Goal: Find specific page/section: Find specific page/section

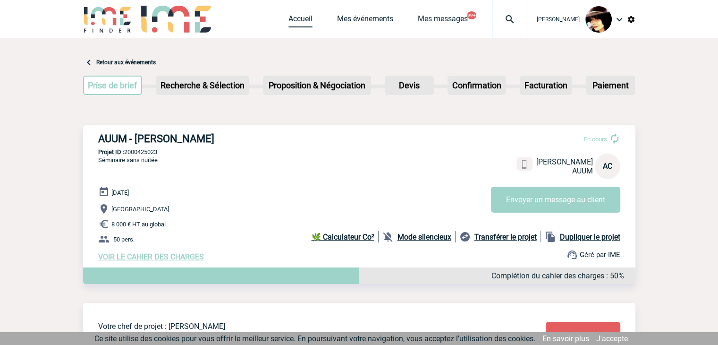
click at [288, 25] on link "Accueil" at bounding box center [300, 20] width 24 height 13
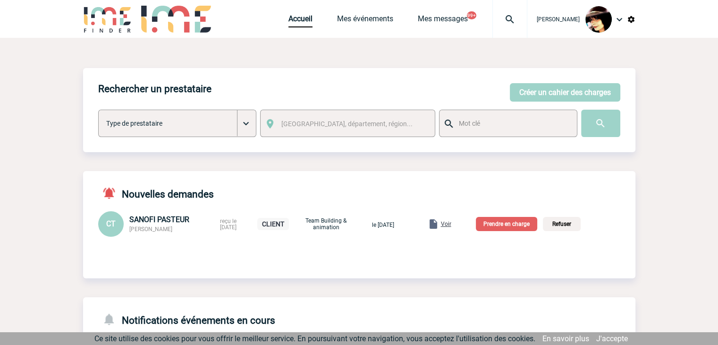
click at [451, 225] on span "Voir" at bounding box center [446, 223] width 10 height 7
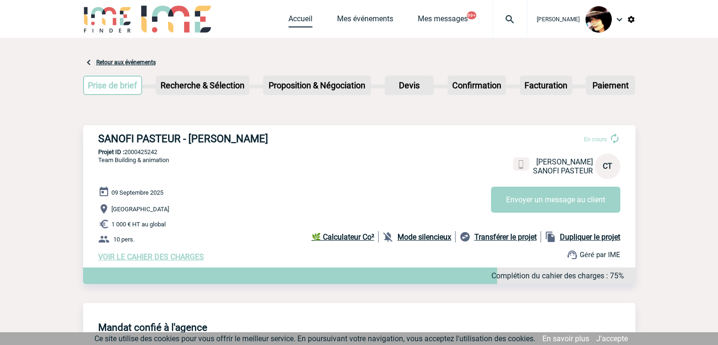
click at [289, 19] on link "Accueil" at bounding box center [300, 20] width 24 height 13
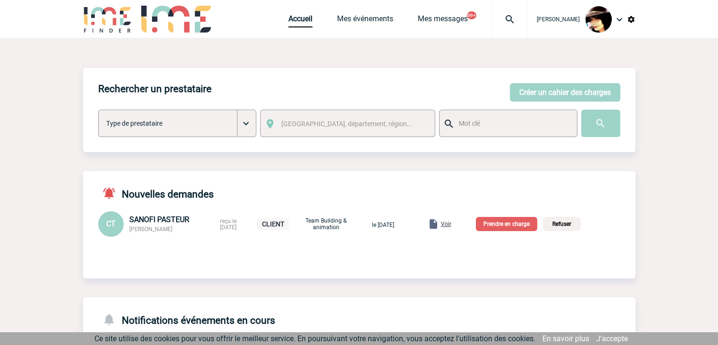
click at [628, 19] on img at bounding box center [631, 19] width 8 height 8
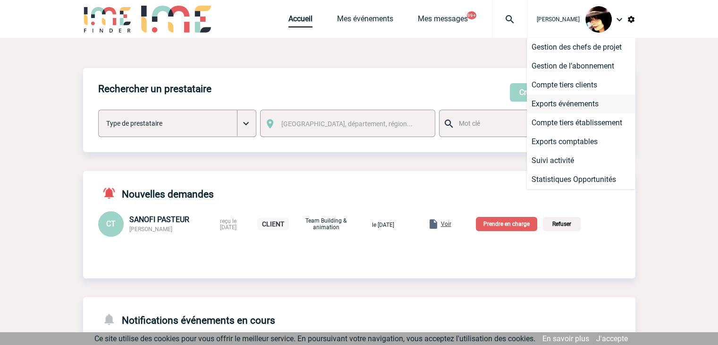
click at [579, 104] on li "Exports événements" at bounding box center [581, 103] width 109 height 19
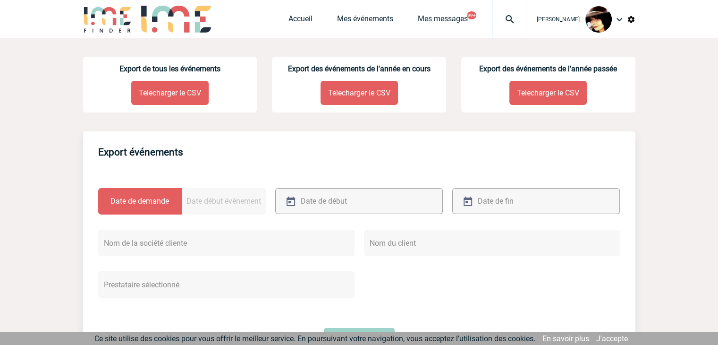
click at [152, 92] on p "Telecharger le CSV" at bounding box center [169, 93] width 77 height 24
click at [304, 25] on div "Accueil Mes événements Mes messages 99+ Projet, client Projet, client" at bounding box center [407, 19] width 239 height 38
click at [502, 18] on img at bounding box center [510, 19] width 34 height 11
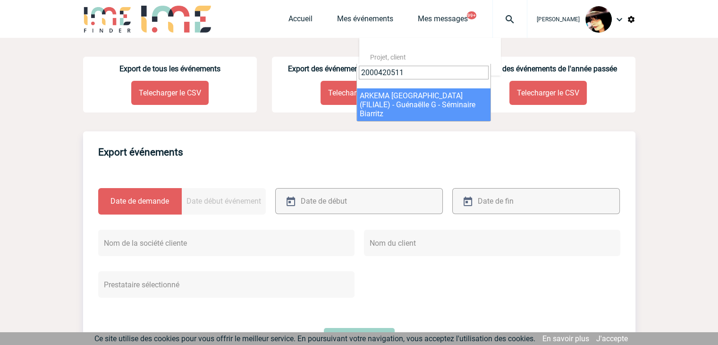
type input "2000420511"
select select "20012"
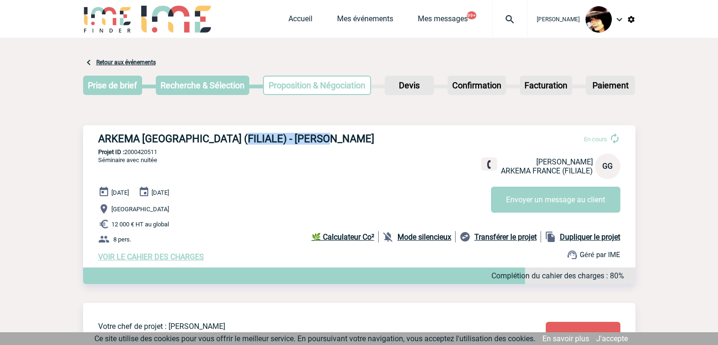
drag, startPoint x: 330, startPoint y: 139, endPoint x: 234, endPoint y: 140, distance: 96.8
click at [234, 140] on h3 "ARKEMA [GEOGRAPHIC_DATA] (FILIALE) - [PERSON_NAME]" at bounding box center [239, 139] width 283 height 12
copy h3 "[PERSON_NAME]"
click at [280, 183] on div "ARKEMA [GEOGRAPHIC_DATA] (FILIALE) - [PERSON_NAME] En cours [PERSON_NAME] ARKEM…" at bounding box center [359, 197] width 552 height 144
click at [258, 137] on h3 "ARKEMA FRANCE (FILIALE) - Guénaëlle GICQUEL" at bounding box center [239, 139] width 283 height 12
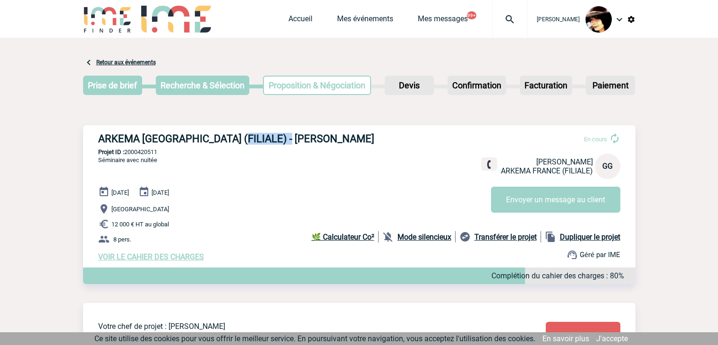
click at [258, 137] on h3 "ARKEMA FRANCE (FILIALE) - Guénaëlle GICQUEL" at bounding box center [239, 139] width 283 height 12
copy h3 "Guénaëlle"
drag, startPoint x: 310, startPoint y: 145, endPoint x: 308, endPoint y: 139, distance: 6.0
click at [310, 144] on h3 "ARKEMA FRANCE (FILIALE) - Guénaëlle GICQUEL" at bounding box center [239, 139] width 283 height 12
click at [308, 139] on h3 "ARKEMA FRANCE (FILIALE) - Guénaëlle GICQUEL" at bounding box center [239, 139] width 283 height 12
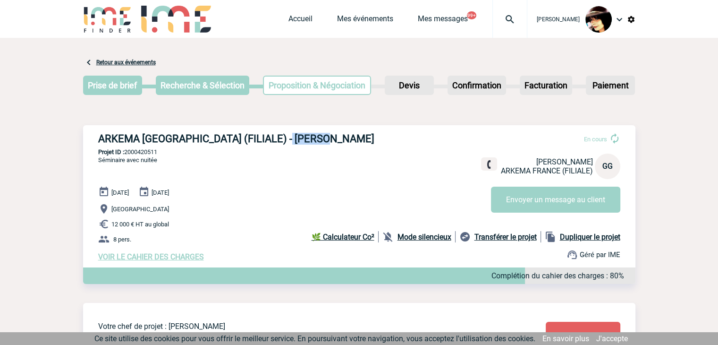
click at [308, 139] on h3 "ARKEMA FRANCE (FILIALE) - Guénaëlle GICQUEL" at bounding box center [239, 139] width 283 height 12
copy h3 "GICQUEL"
click at [499, 17] on img at bounding box center [510, 19] width 34 height 11
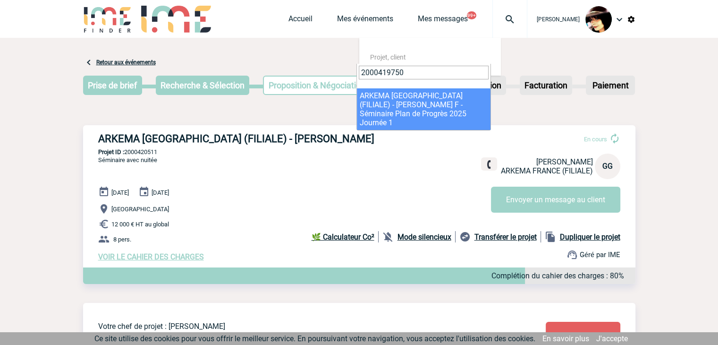
type input "2000419750"
select select "19251"
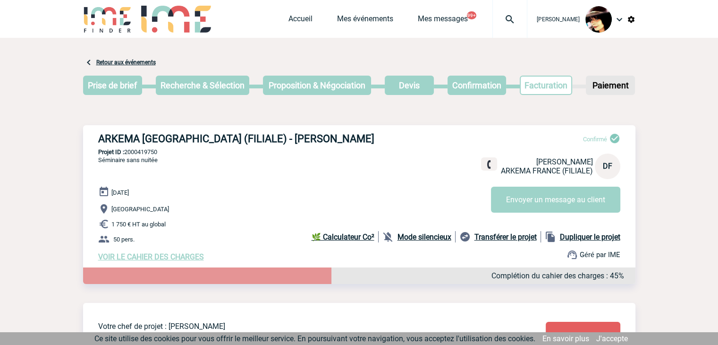
drag, startPoint x: 315, startPoint y: 148, endPoint x: 291, endPoint y: 147, distance: 24.6
click at [315, 148] on div "ARKEMA [GEOGRAPHIC_DATA] (FILIALE) - [PERSON_NAME] Confirmé [PERSON_NAME] ARKEM…" at bounding box center [359, 197] width 552 height 144
click at [255, 138] on h3 "ARKEMA [GEOGRAPHIC_DATA] (FILIALE) - [PERSON_NAME]" at bounding box center [239, 139] width 283 height 12
click at [255, 138] on h3 "ARKEMA FRANCE (FILIALE) - Delphine FIGUIERE" at bounding box center [239, 139] width 283 height 12
copy h3 "Delphine"
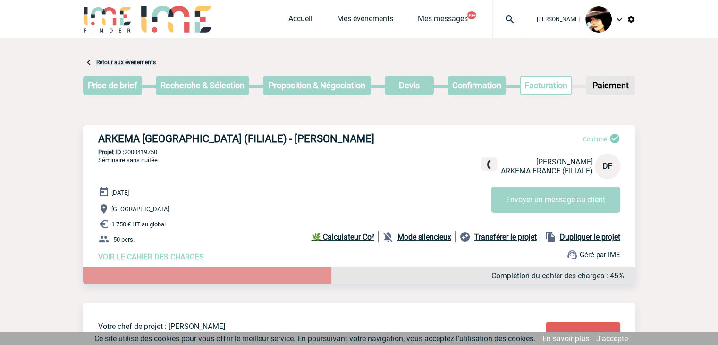
click at [319, 140] on h3 "ARKEMA FRANCE (FILIALE) - Delphine FIGUIERE" at bounding box center [239, 139] width 283 height 12
click at [306, 140] on h3 "ARKEMA FRANCE (FILIALE) - Delphine FIGUIERE" at bounding box center [239, 139] width 283 height 12
copy h3 "FIGUIERE"
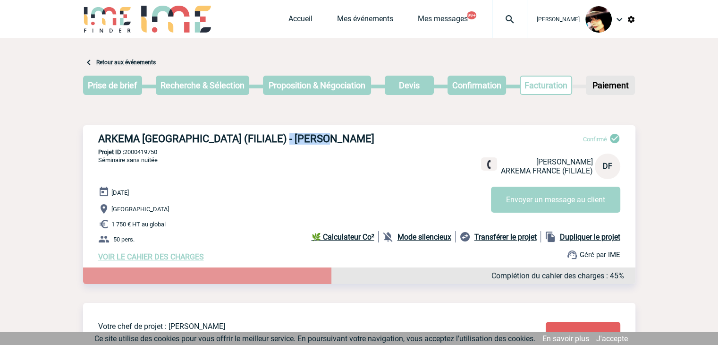
click at [505, 20] on img at bounding box center [510, 19] width 34 height 11
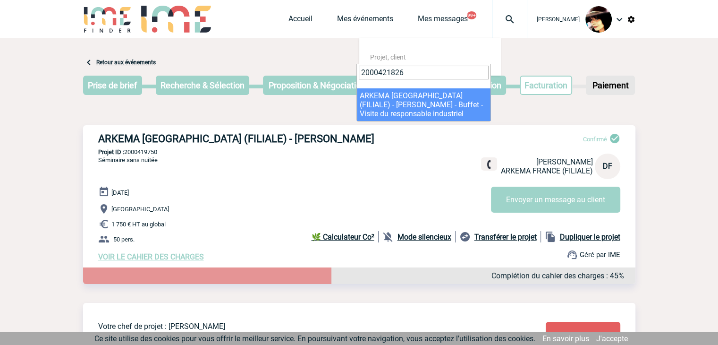
type input "2000421826"
select select "21327"
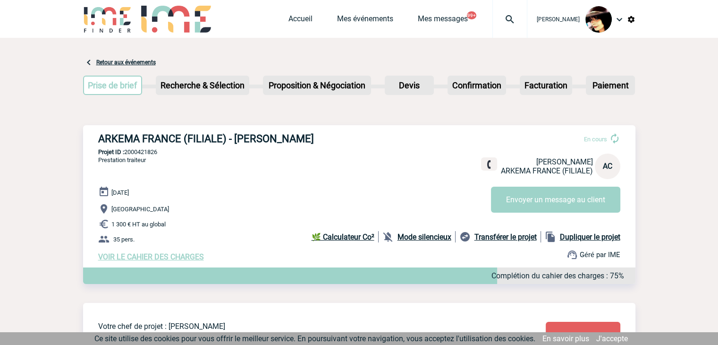
click at [255, 139] on h3 "ARKEMA FRANCE (FILIALE) - [PERSON_NAME]" at bounding box center [239, 139] width 283 height 12
copy h3 "[PERSON_NAME]"
click at [306, 141] on h3 "ARKEMA FRANCE (FILIALE) - [PERSON_NAME]" at bounding box center [239, 139] width 283 height 12
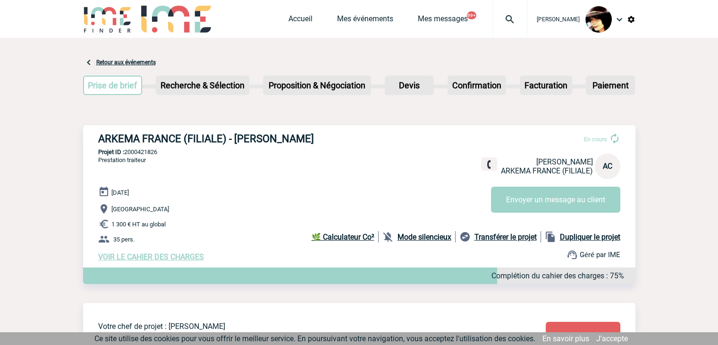
copy h3 "[PERSON_NAME]"
click at [502, 21] on img at bounding box center [510, 19] width 34 height 11
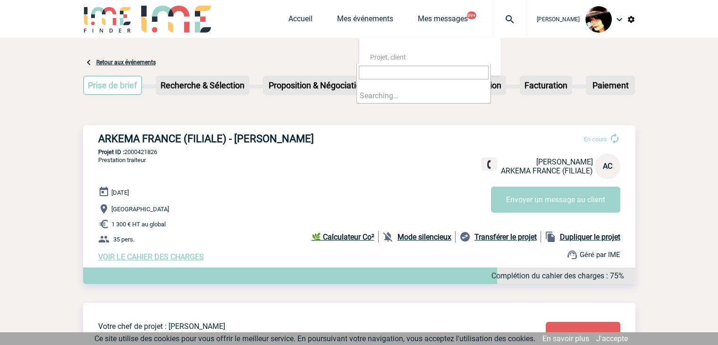
click at [435, 74] on input "search" at bounding box center [424, 73] width 130 height 14
type input "2000421613"
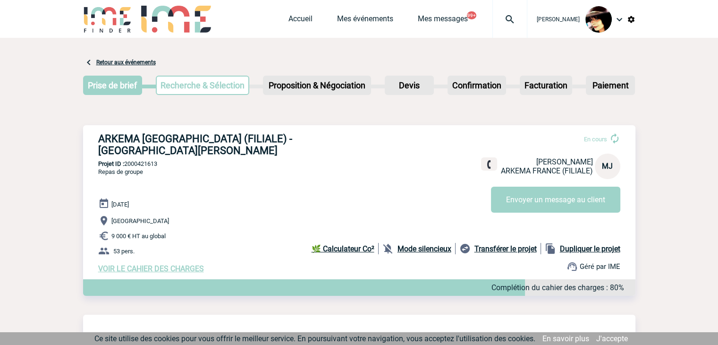
click at [289, 140] on h3 "ARKEMA FRANCE (FILIALE) - Monia JOUANI" at bounding box center [239, 145] width 283 height 24
copy h3 "JOUANI"
click at [245, 141] on h3 "ARKEMA FRANCE (FILIALE) - Monia JOUANI" at bounding box center [239, 145] width 283 height 24
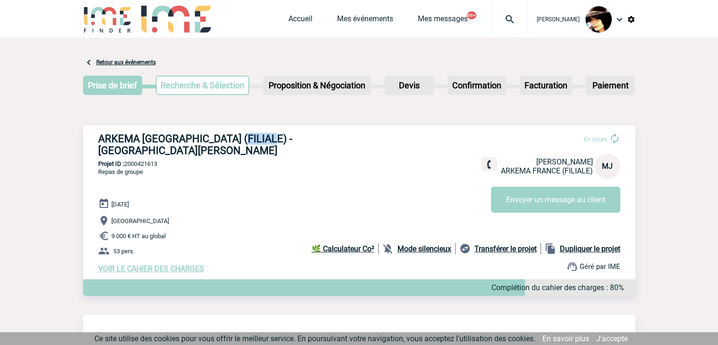
copy h3 "Monia"
click at [504, 20] on img at bounding box center [510, 19] width 34 height 11
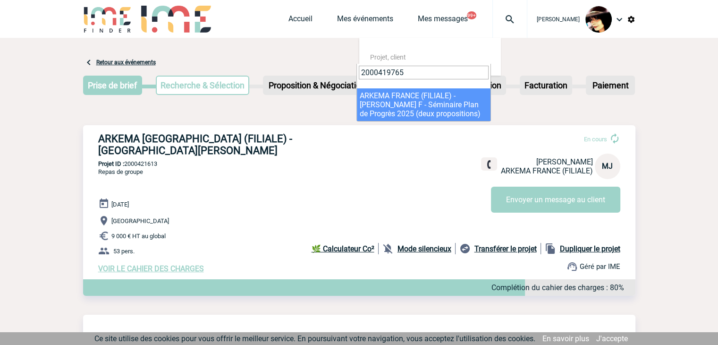
type input "2000419765"
select select "19266"
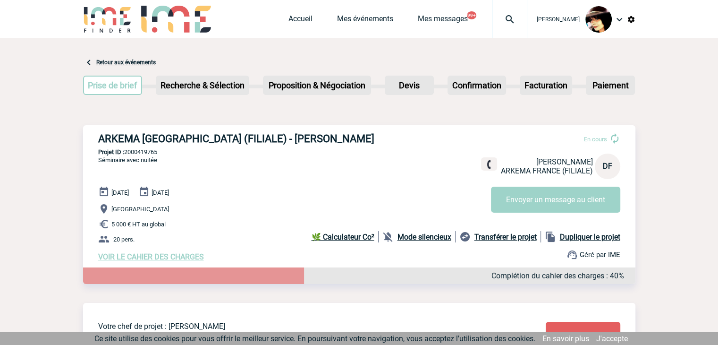
click at [499, 16] on img at bounding box center [510, 19] width 34 height 11
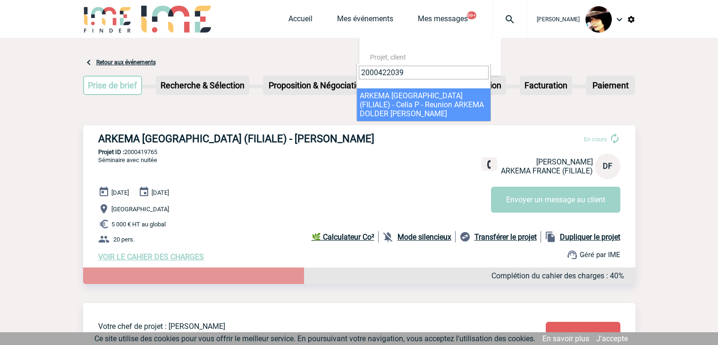
type input "2000422039"
select select "21540"
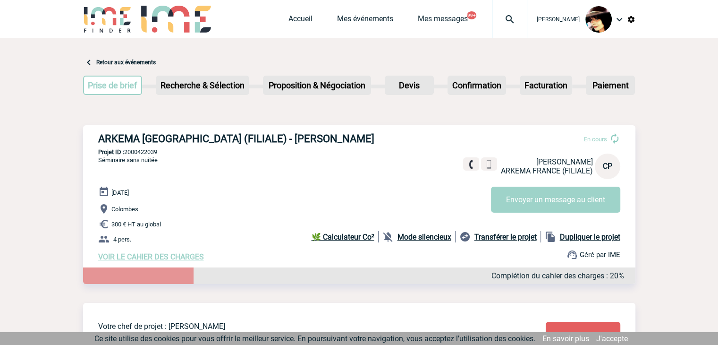
click at [238, 143] on h3 "ARKEMA [GEOGRAPHIC_DATA] (FILIALE) - [PERSON_NAME]" at bounding box center [239, 139] width 283 height 12
copy h3 "[PERSON_NAME]"
click at [287, 138] on h3 "ARKEMA [GEOGRAPHIC_DATA] (FILIALE) - [PERSON_NAME]" at bounding box center [239, 139] width 283 height 12
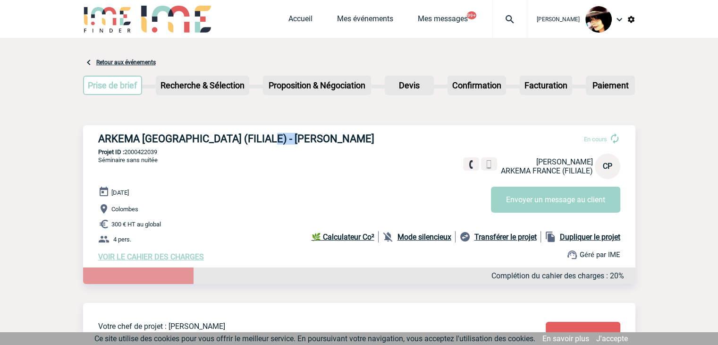
copy h3 "PAUTET"
click at [500, 18] on img at bounding box center [510, 19] width 34 height 11
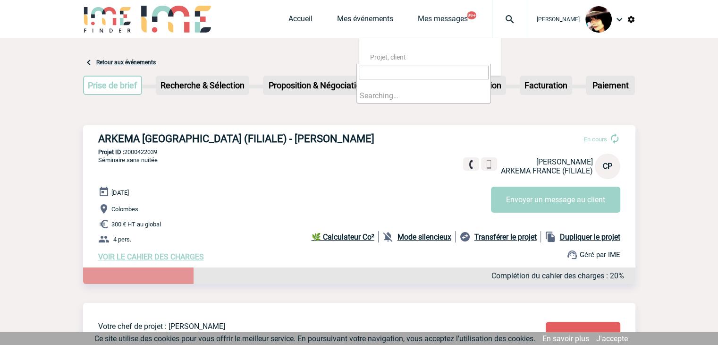
click at [409, 73] on input "search" at bounding box center [424, 73] width 130 height 14
type input "2000419765"
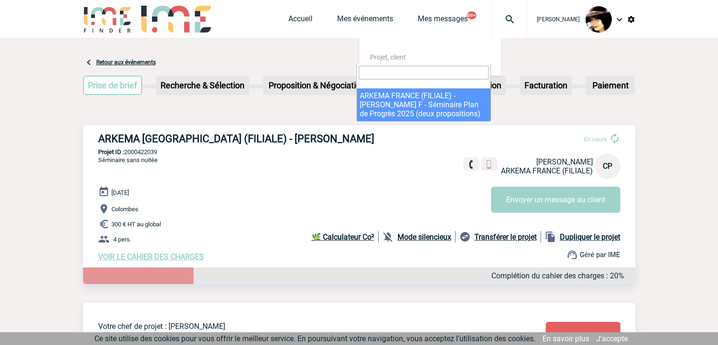
select select "19266"
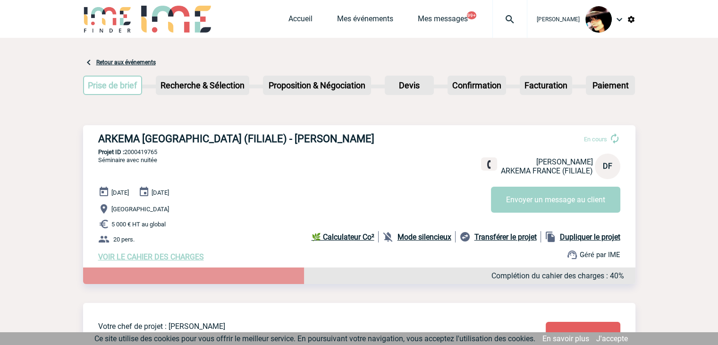
click at [498, 16] on img at bounding box center [510, 19] width 34 height 11
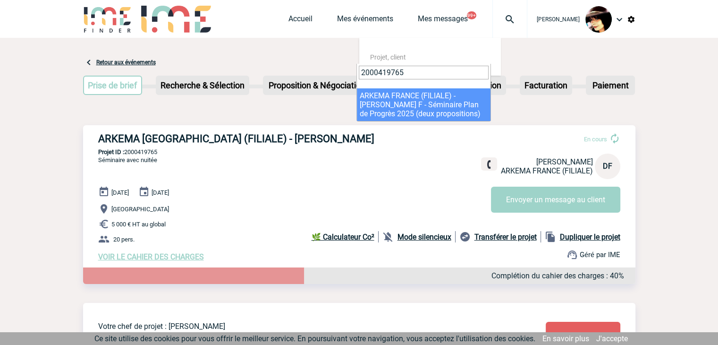
type input "2000419765"
select select "19266"
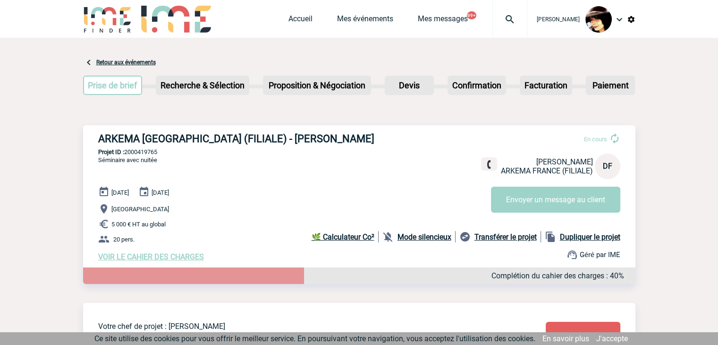
click at [508, 17] on img at bounding box center [510, 19] width 34 height 11
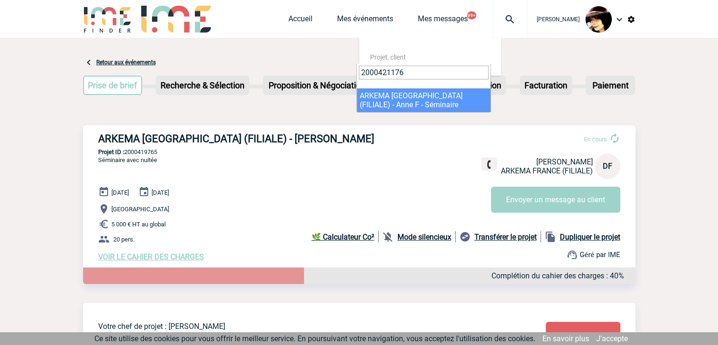
type input "2000421176"
select select "20677"
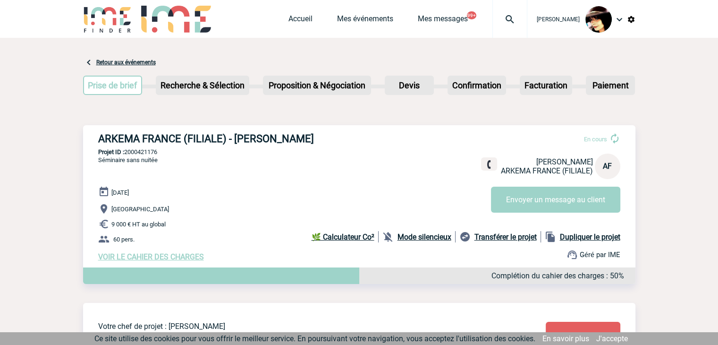
click at [240, 138] on h3 "ARKEMA FRANCE (FILIALE) - Anne FAYET" at bounding box center [239, 139] width 283 height 12
copy h3 "Anne"
click at [277, 135] on h3 "ARKEMA FRANCE (FILIALE) - Anne FAYET" at bounding box center [239, 139] width 283 height 12
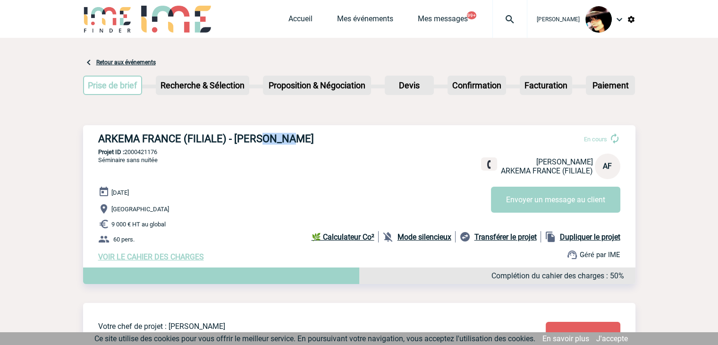
copy h3 "FAYET"
click at [503, 20] on img at bounding box center [510, 19] width 34 height 11
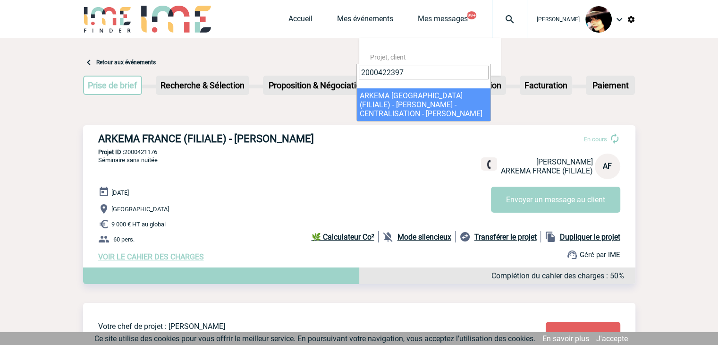
type input "2000422397"
select select "21898"
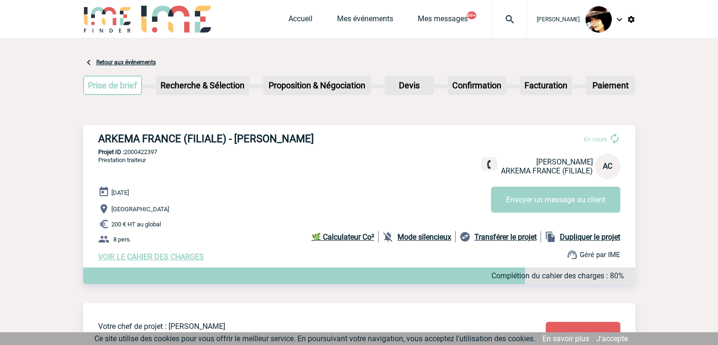
click at [251, 139] on h3 "ARKEMA FRANCE (FILIALE) - [PERSON_NAME]" at bounding box center [239, 139] width 283 height 12
copy h3 "Audrey"
click at [304, 135] on h3 "ARKEMA FRANCE (FILIALE) - Audrey CHABERT" at bounding box center [239, 139] width 283 height 12
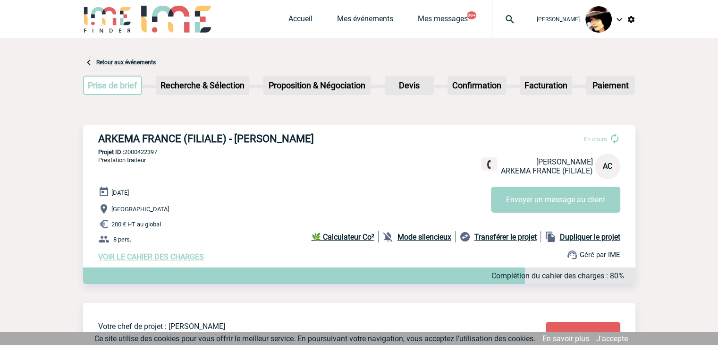
copy h3 "CHABERT"
click at [503, 19] on img at bounding box center [510, 19] width 34 height 11
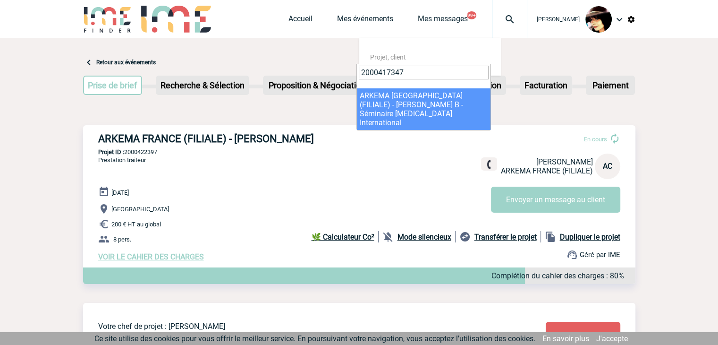
type input "2000417347"
select select "16848"
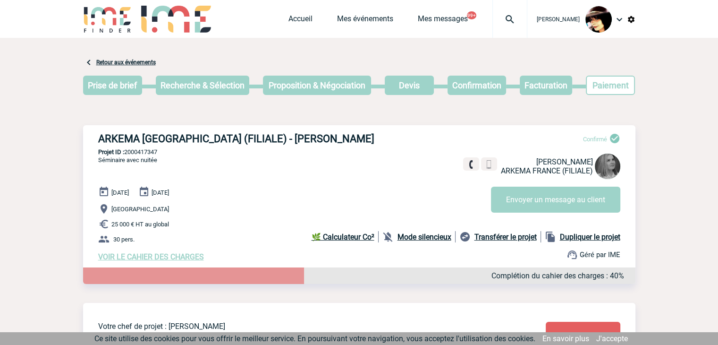
click at [234, 141] on h3 "ARKEMA [GEOGRAPHIC_DATA] (FILIALE) - [PERSON_NAME]" at bounding box center [239, 139] width 283 height 12
copy h3 "[PERSON_NAME]"
click at [303, 138] on h3 "ARKEMA [GEOGRAPHIC_DATA] (FILIALE) - [PERSON_NAME]" at bounding box center [239, 139] width 283 height 12
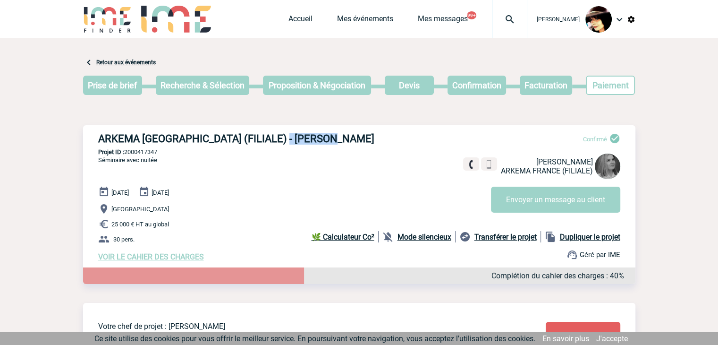
copy h3 "BAUDEQUIN"
click at [497, 17] on img at bounding box center [510, 19] width 34 height 11
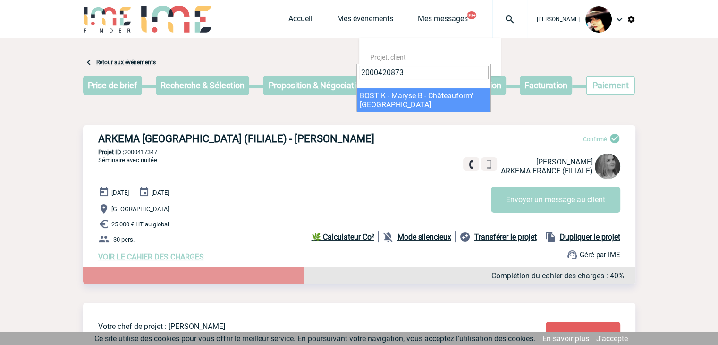
type input "2000420873"
select select "20374"
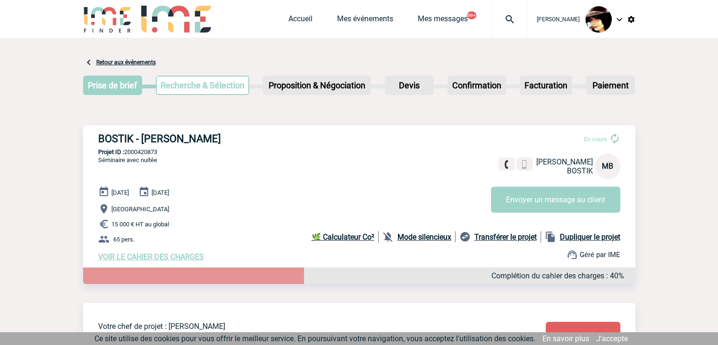
click at [157, 140] on h3 "BOSTIK - Maryse BARROT" at bounding box center [239, 139] width 283 height 12
copy h3 "Maryse"
click at [200, 137] on h3 "BOSTIK - Maryse BARROT" at bounding box center [239, 139] width 283 height 12
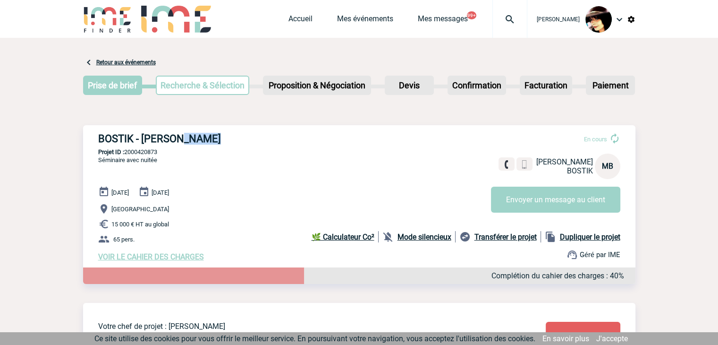
copy h3 "BARROT"
click at [504, 17] on img at bounding box center [510, 19] width 34 height 11
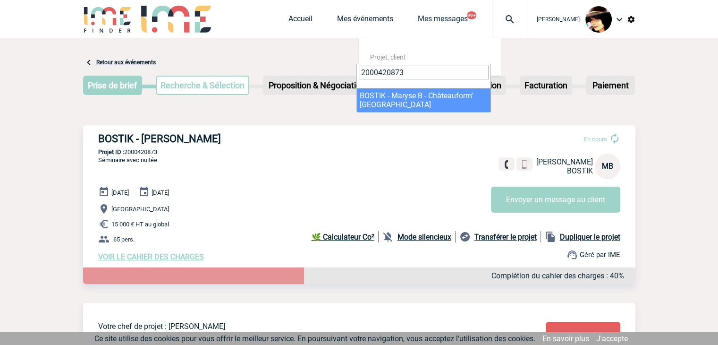
type input "2000420873"
select select "20374"
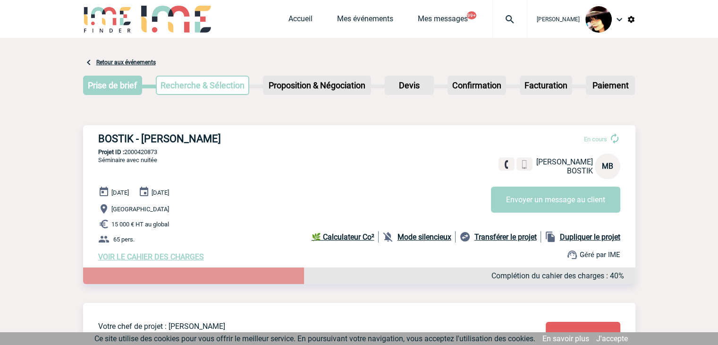
click at [498, 21] on img at bounding box center [510, 19] width 34 height 11
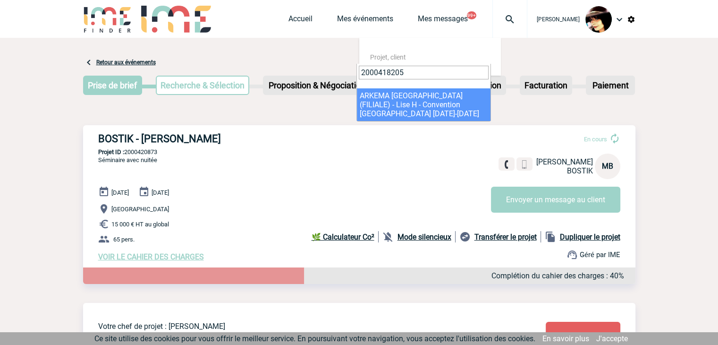
type input "2000418205"
select select "17706"
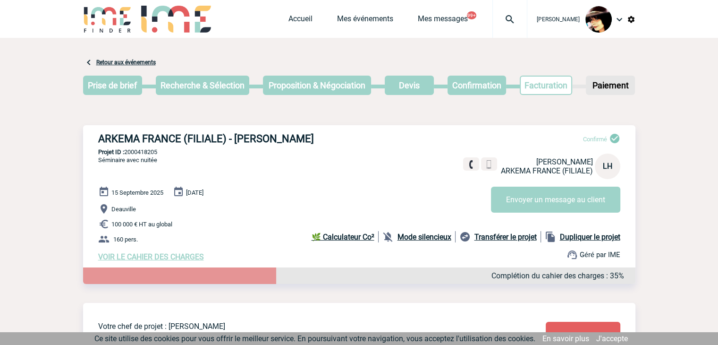
click at [279, 137] on h3 "ARKEMA FRANCE (FILIALE) - Lise HASCOËT" at bounding box center [239, 139] width 283 height 12
copy h3 "HASCOËT"
click at [497, 17] on img at bounding box center [510, 19] width 34 height 11
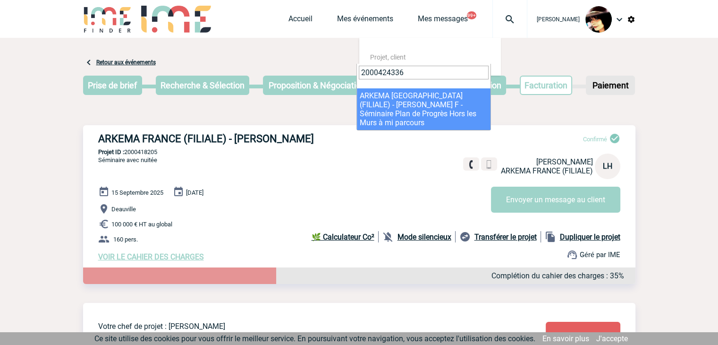
type input "2000424336"
drag, startPoint x: 383, startPoint y: 102, endPoint x: 388, endPoint y: 101, distance: 4.9
select select "23837"
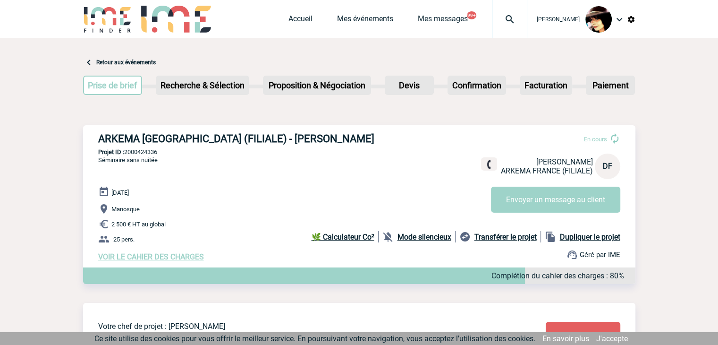
click at [505, 19] on img at bounding box center [510, 19] width 34 height 11
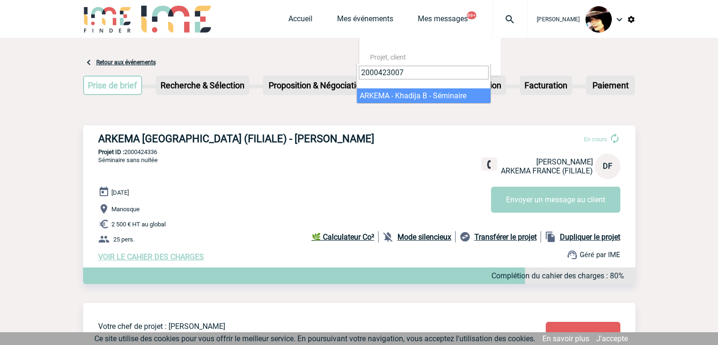
type input "2000423007"
select select "22508"
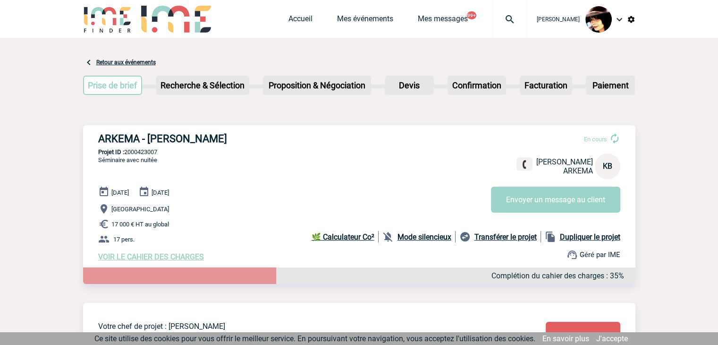
click at [163, 136] on h3 "ARKEMA - [PERSON_NAME]" at bounding box center [239, 139] width 283 height 12
copy h3 "Khadija"
click at [228, 139] on h3 "ARKEMA - [PERSON_NAME]" at bounding box center [239, 139] width 283 height 12
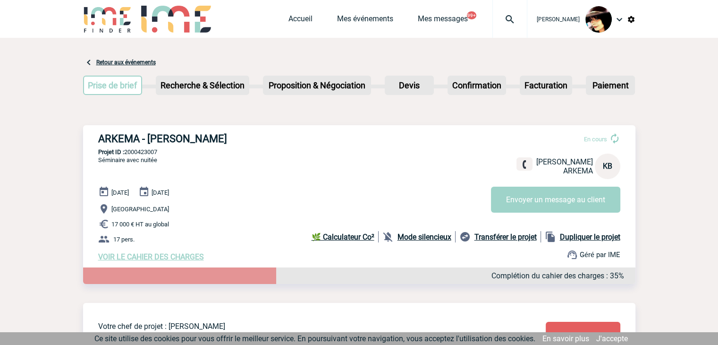
copy h3 "BOUDERRADJI"
drag, startPoint x: 674, startPoint y: 100, endPoint x: 667, endPoint y: 95, distance: 8.7
click at [502, 17] on img at bounding box center [510, 19] width 34 height 11
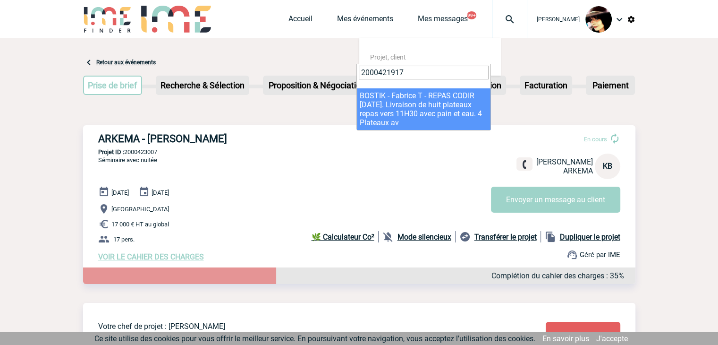
type input "2000421917"
select select "21418"
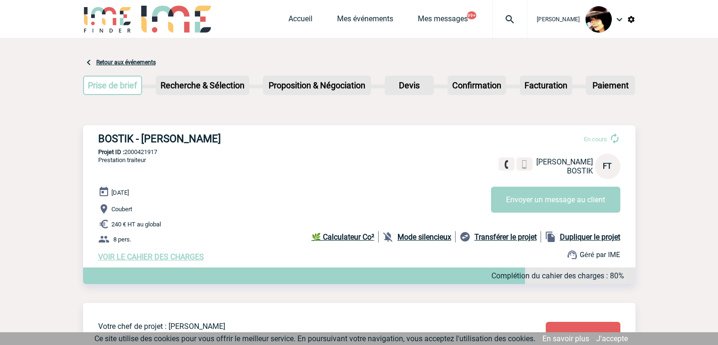
click at [163, 144] on h3 "BOSTIK - Fabrice TOSSER" at bounding box center [239, 139] width 283 height 12
copy h3 "Fabrice"
click at [214, 136] on h3 "BOSTIK - Fabrice TOSSER" at bounding box center [239, 139] width 283 height 12
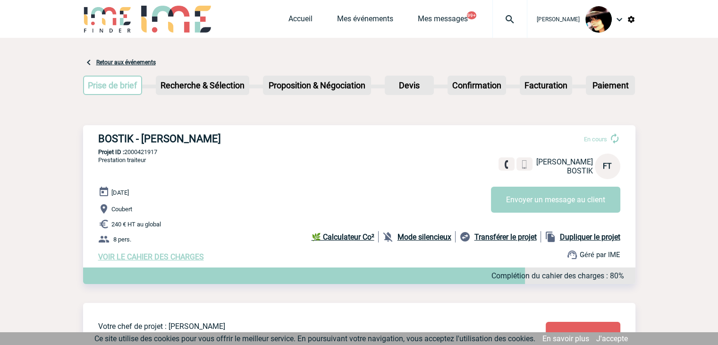
click at [198, 138] on h3 "BOSTIK - Fabrice TOSSER" at bounding box center [239, 139] width 283 height 12
copy h3 "TOSSER"
click at [291, 17] on link "Accueil" at bounding box center [300, 20] width 24 height 13
